Goal: Information Seeking & Learning: Learn about a topic

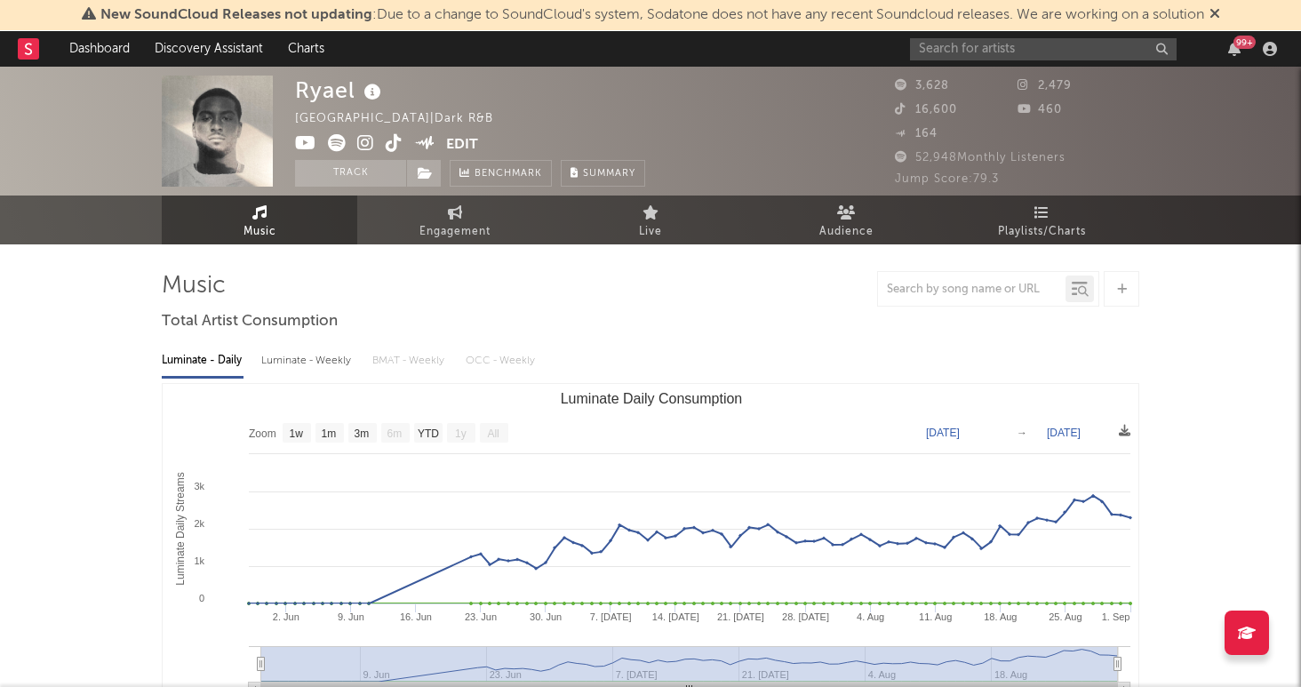
select select "1w"
click at [965, 57] on input "text" at bounding box center [1043, 49] width 267 height 22
click at [1024, 49] on input "hydra" at bounding box center [1043, 49] width 267 height 22
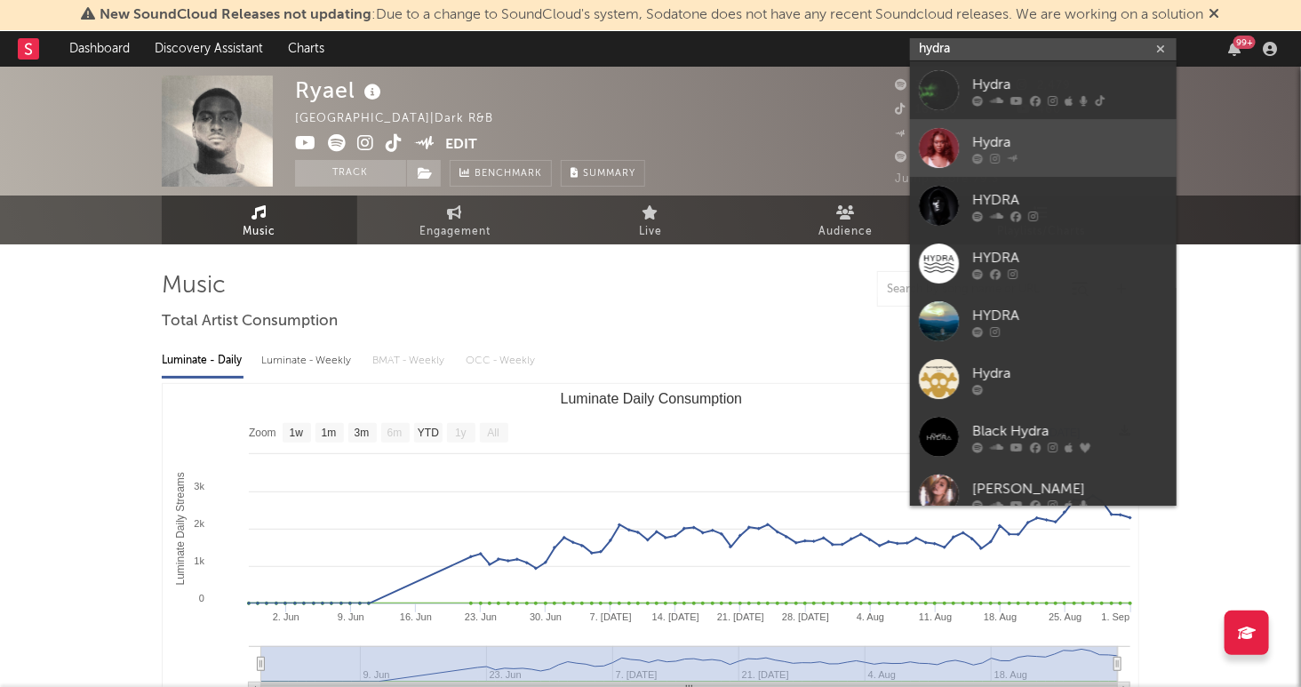
type input "hydra"
click at [1030, 144] on div "Hydra" at bounding box center [1069, 142] width 195 height 21
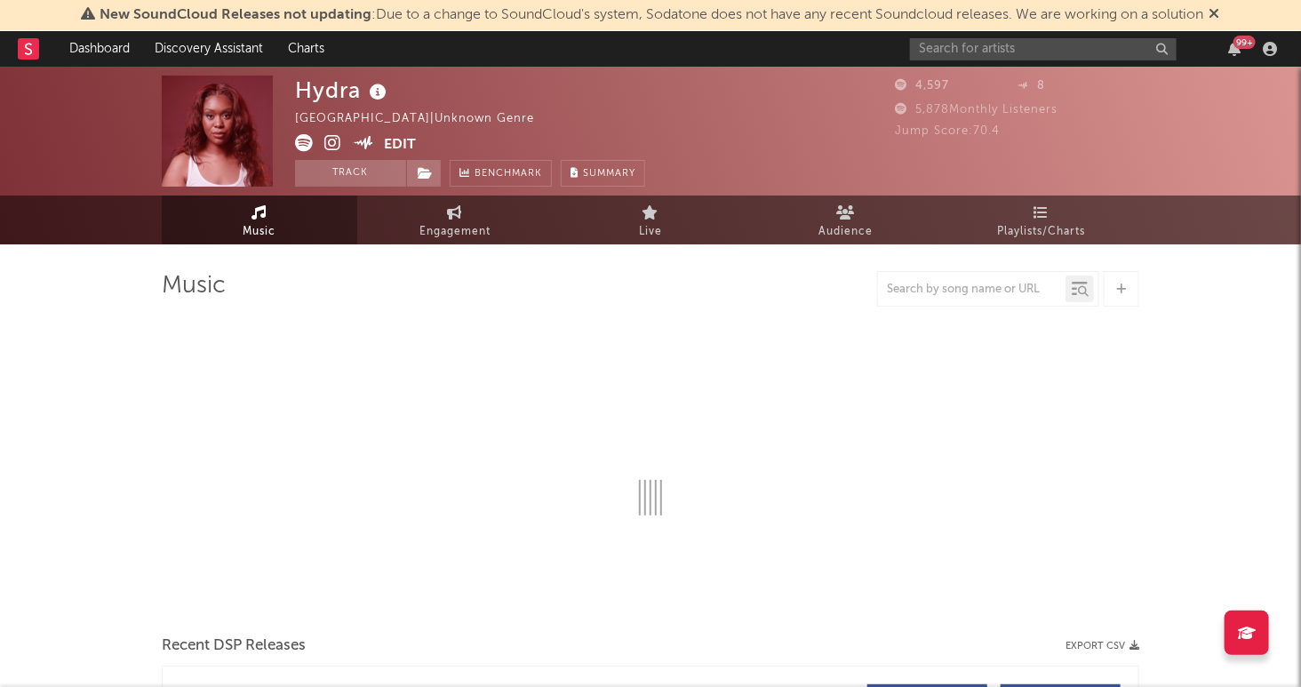
select select "6m"
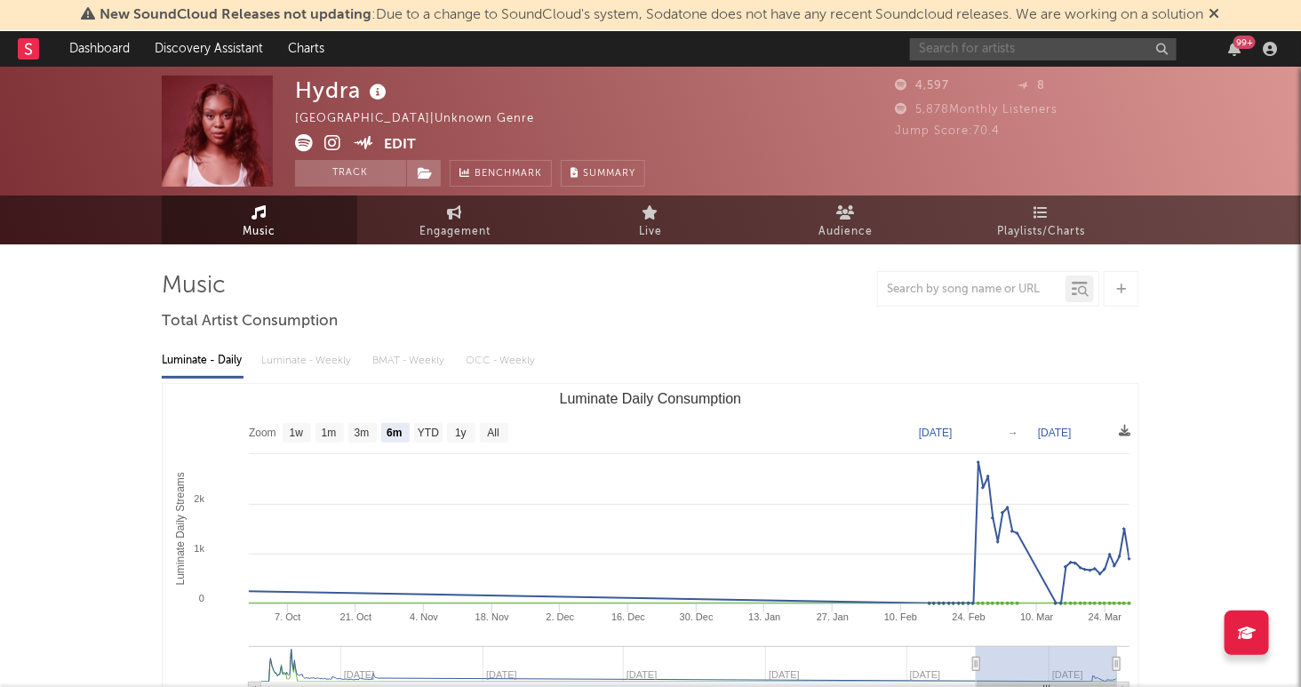
click at [1072, 52] on input "text" at bounding box center [1043, 49] width 267 height 22
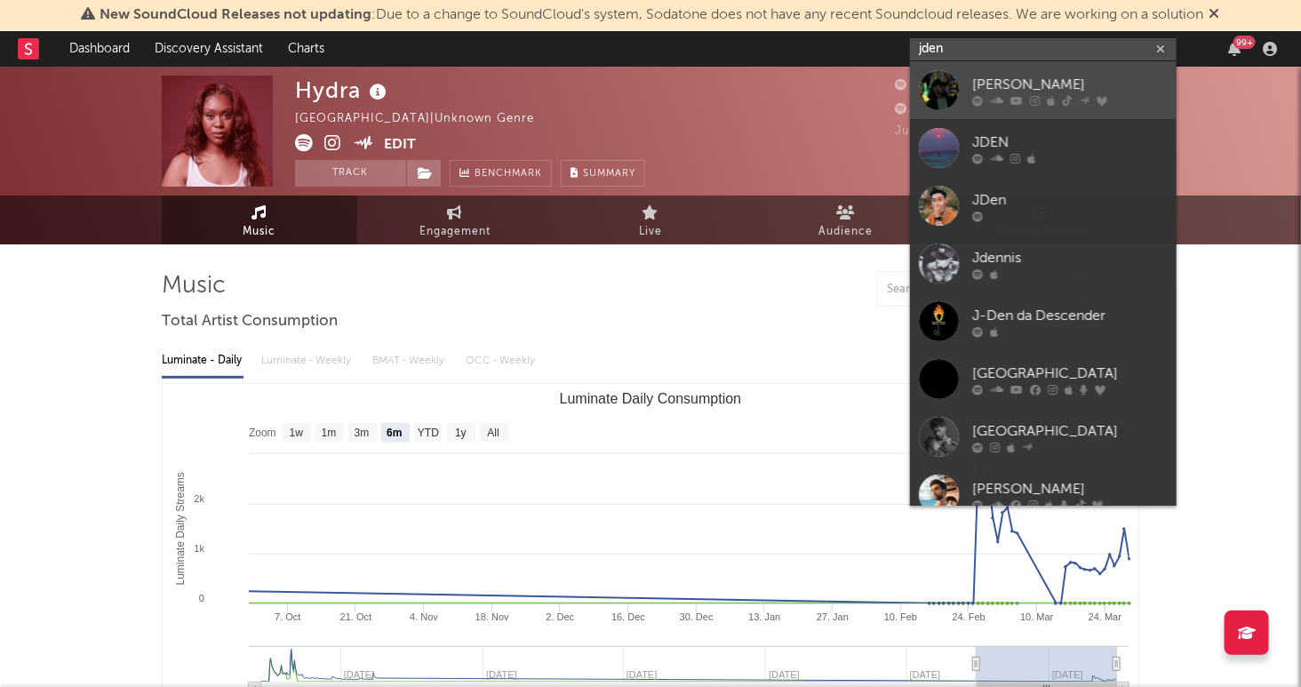
type input "jden"
click at [1049, 74] on div "[PERSON_NAME]" at bounding box center [1069, 84] width 195 height 21
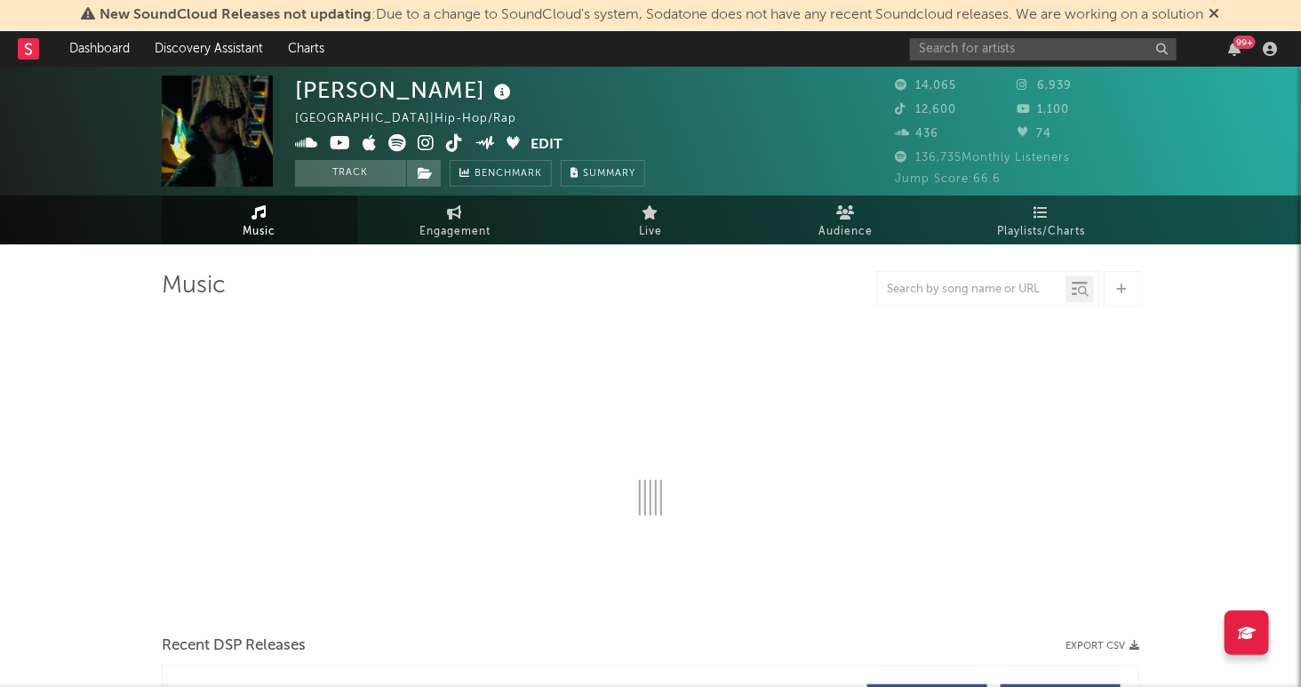
select select "6m"
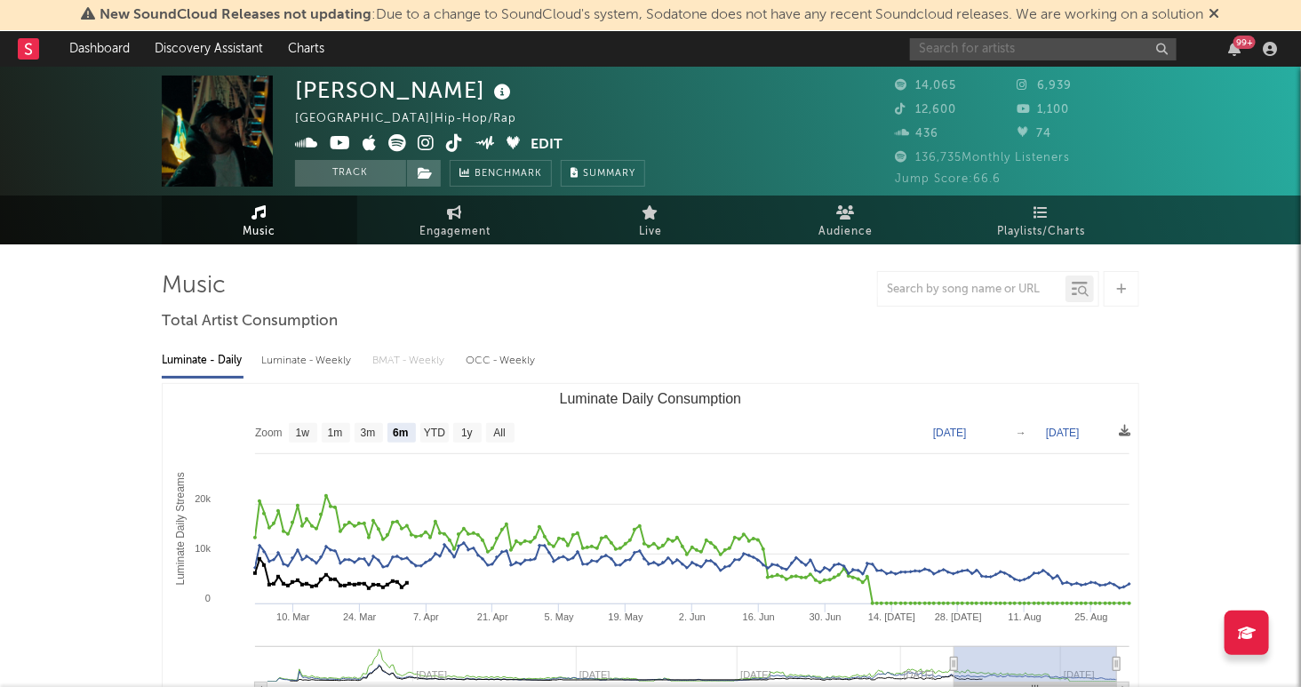
click at [988, 42] on input "text" at bounding box center [1043, 49] width 267 height 22
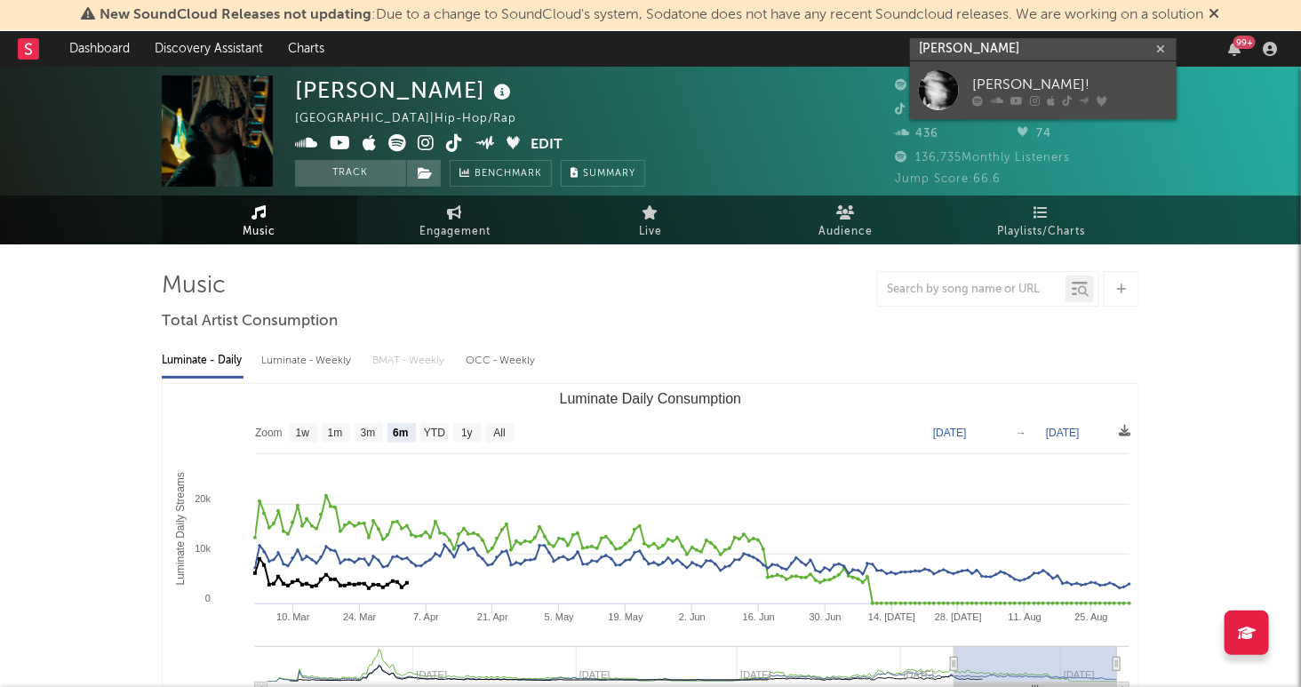
type input "[PERSON_NAME]"
click at [1068, 80] on div "[PERSON_NAME]!" at bounding box center [1069, 84] width 195 height 21
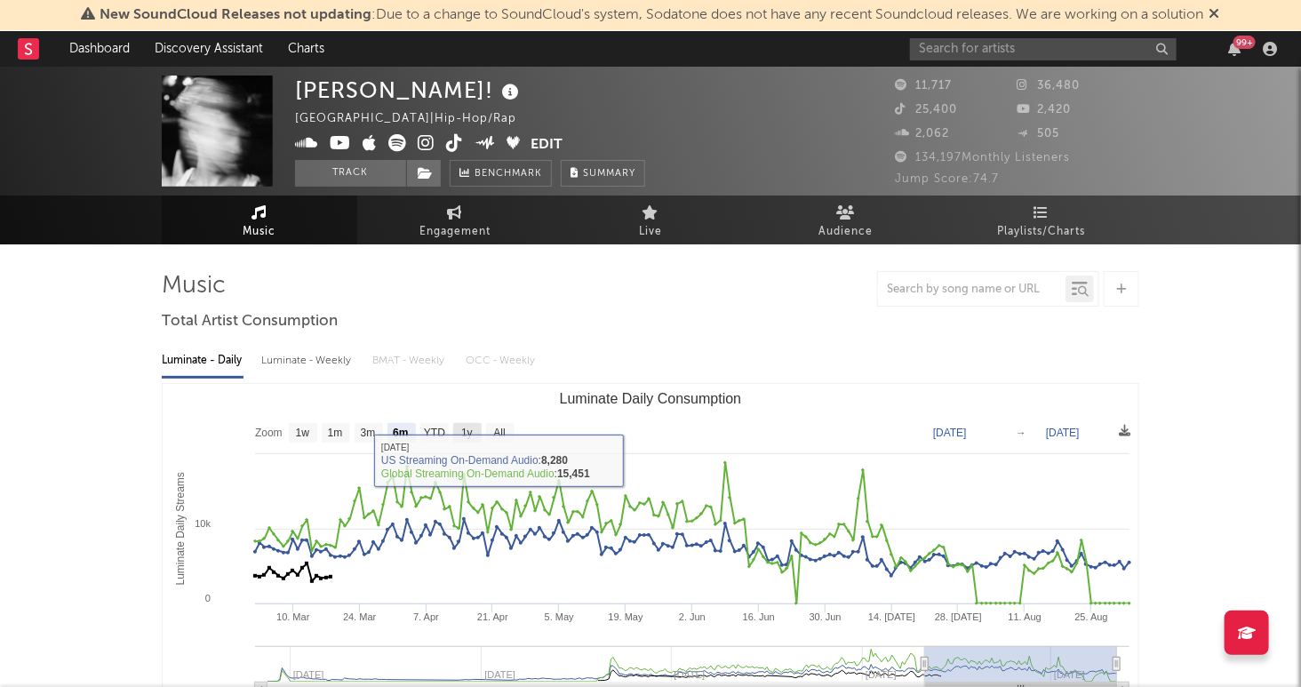
click at [474, 433] on rect "Luminate Daily Consumption" at bounding box center [467, 433] width 28 height 20
select select "1y"
type input "[DATE]"
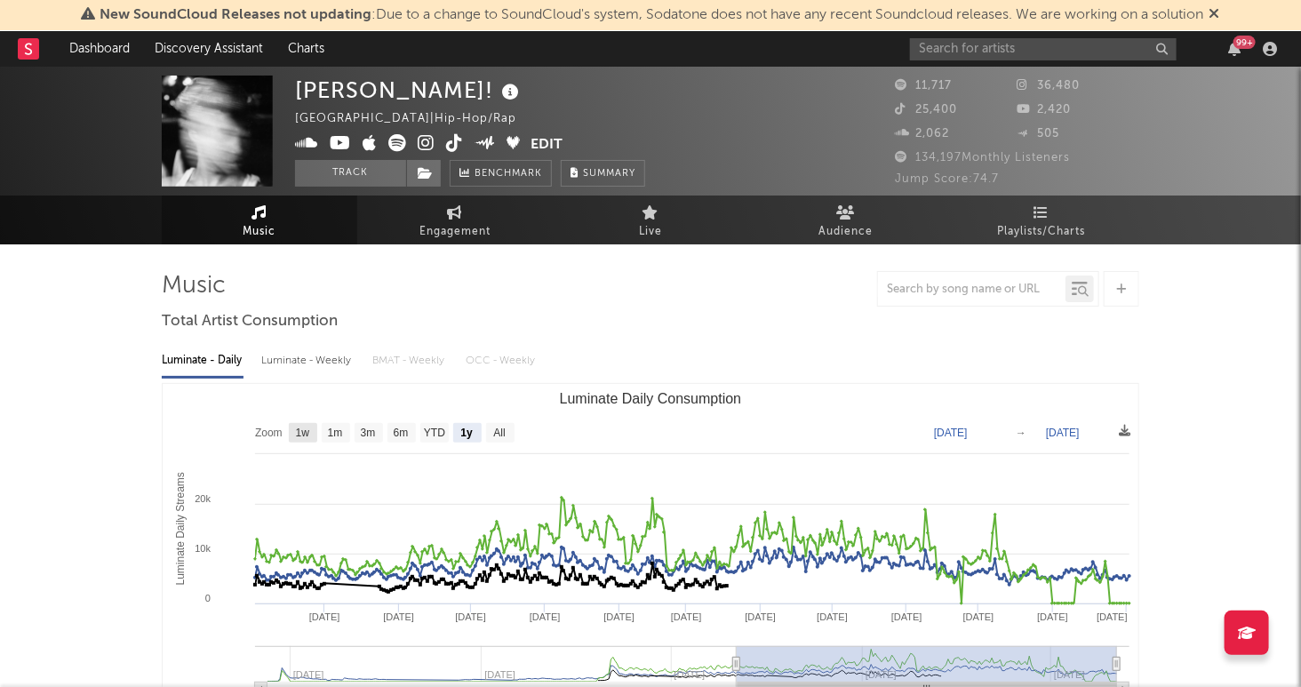
click at [310, 428] on text "1w" at bounding box center [303, 433] width 14 height 12
select select "1w"
type input "[DATE]"
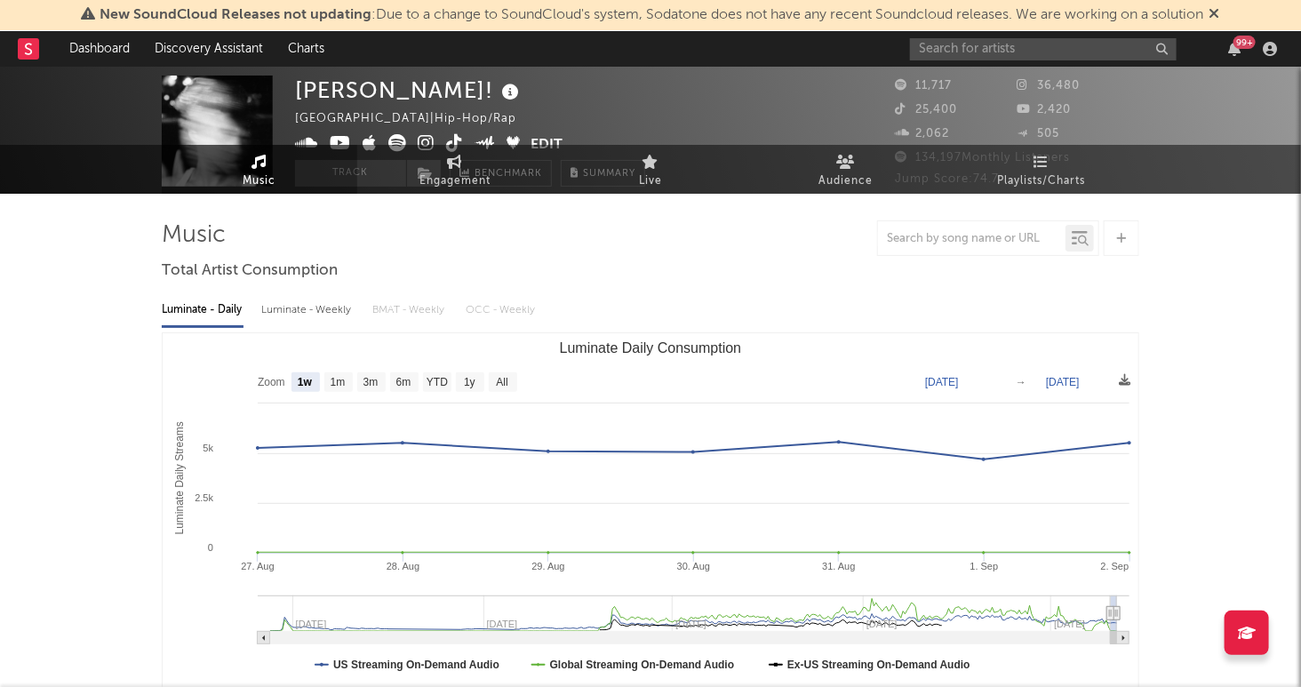
scroll to position [107, 0]
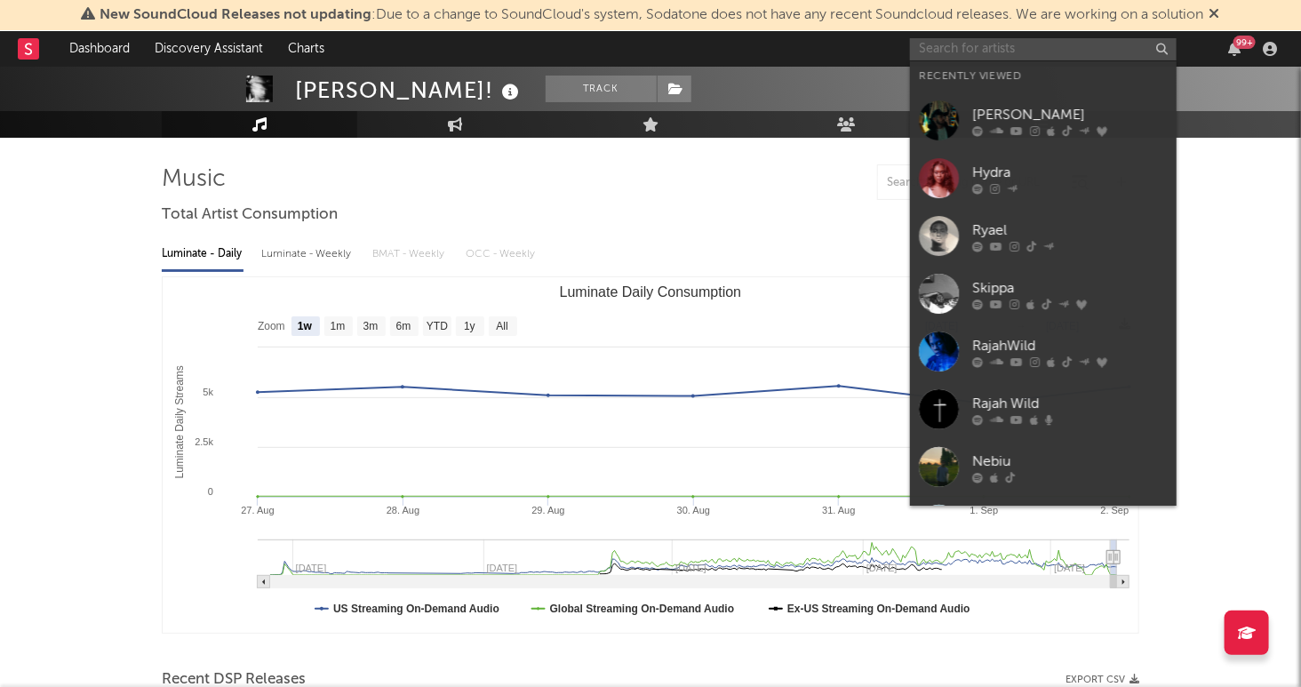
click at [1023, 50] on input "text" at bounding box center [1043, 49] width 267 height 22
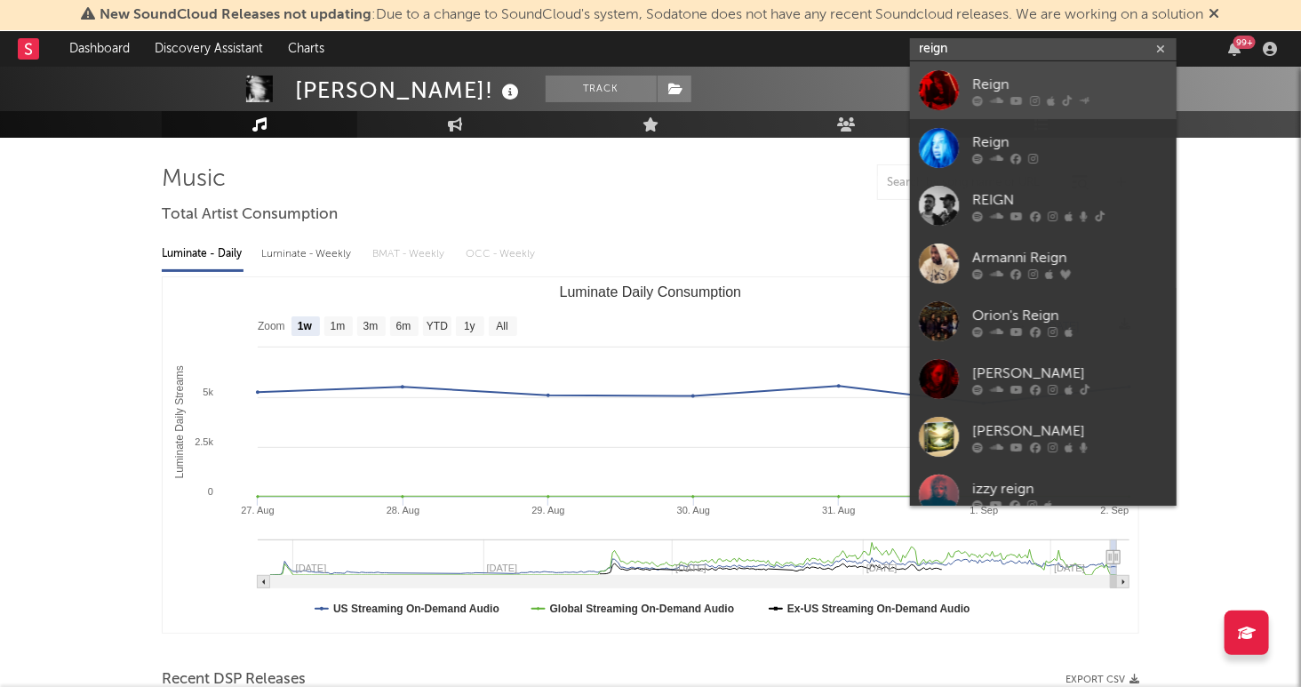
type input "reign"
click at [1073, 78] on div "Reign" at bounding box center [1069, 84] width 195 height 21
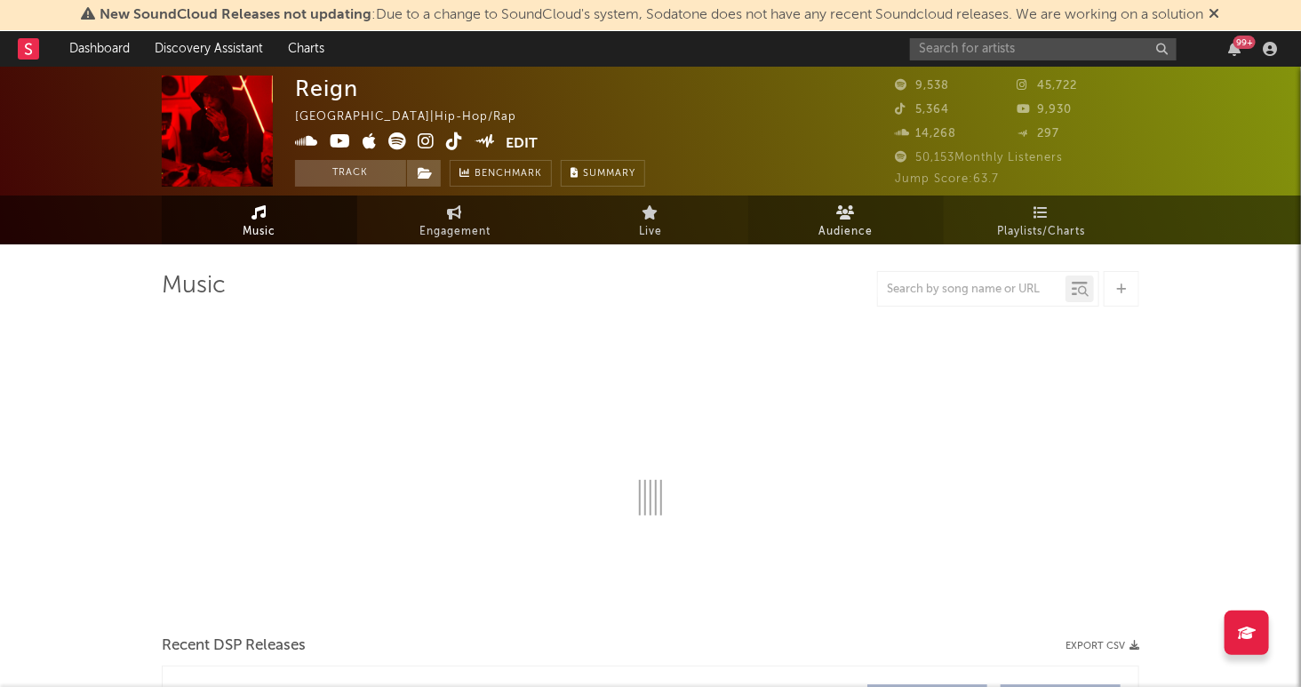
select select "6m"
